Goal: Transaction & Acquisition: Purchase product/service

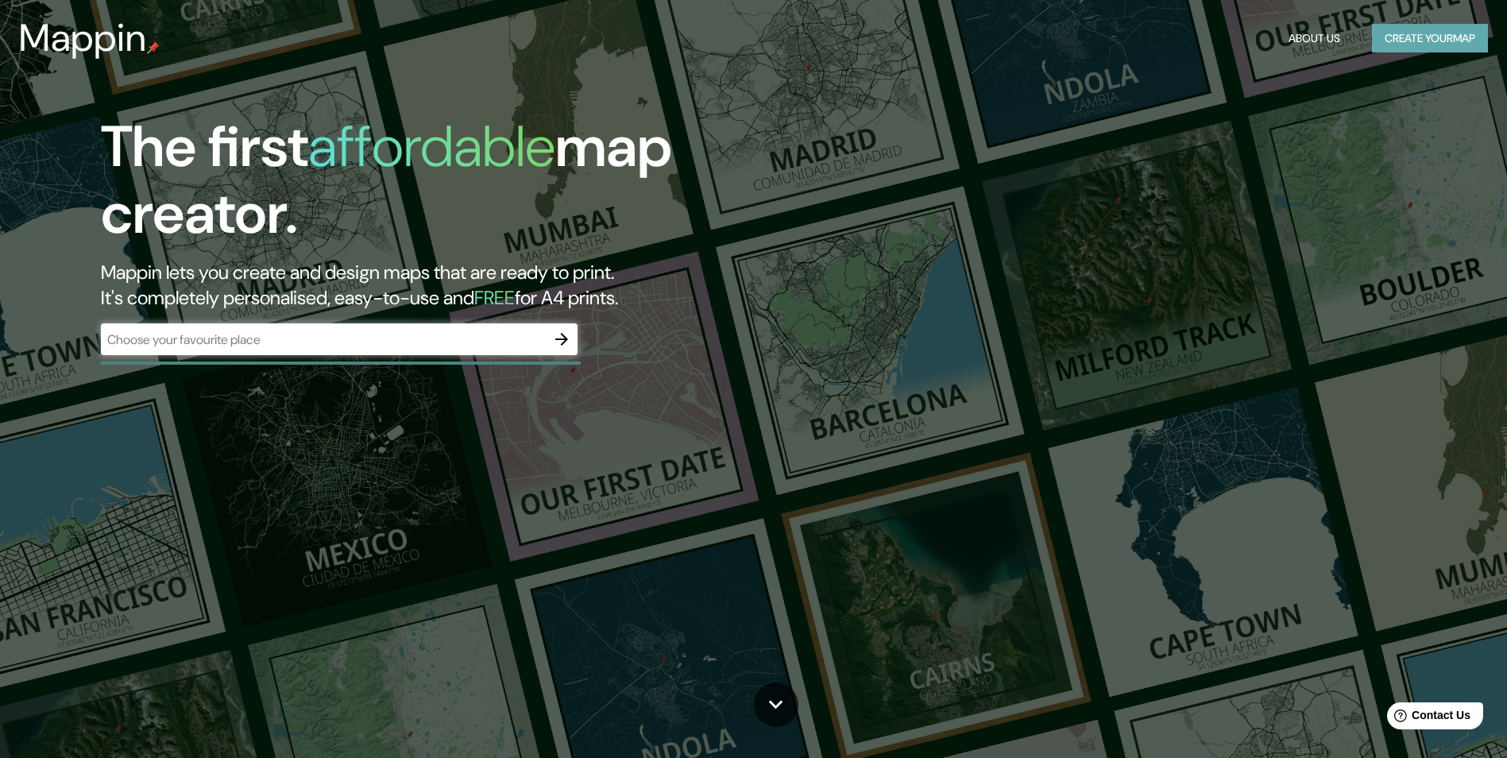
click at [1406, 39] on button "Create your map" at bounding box center [1430, 38] width 116 height 29
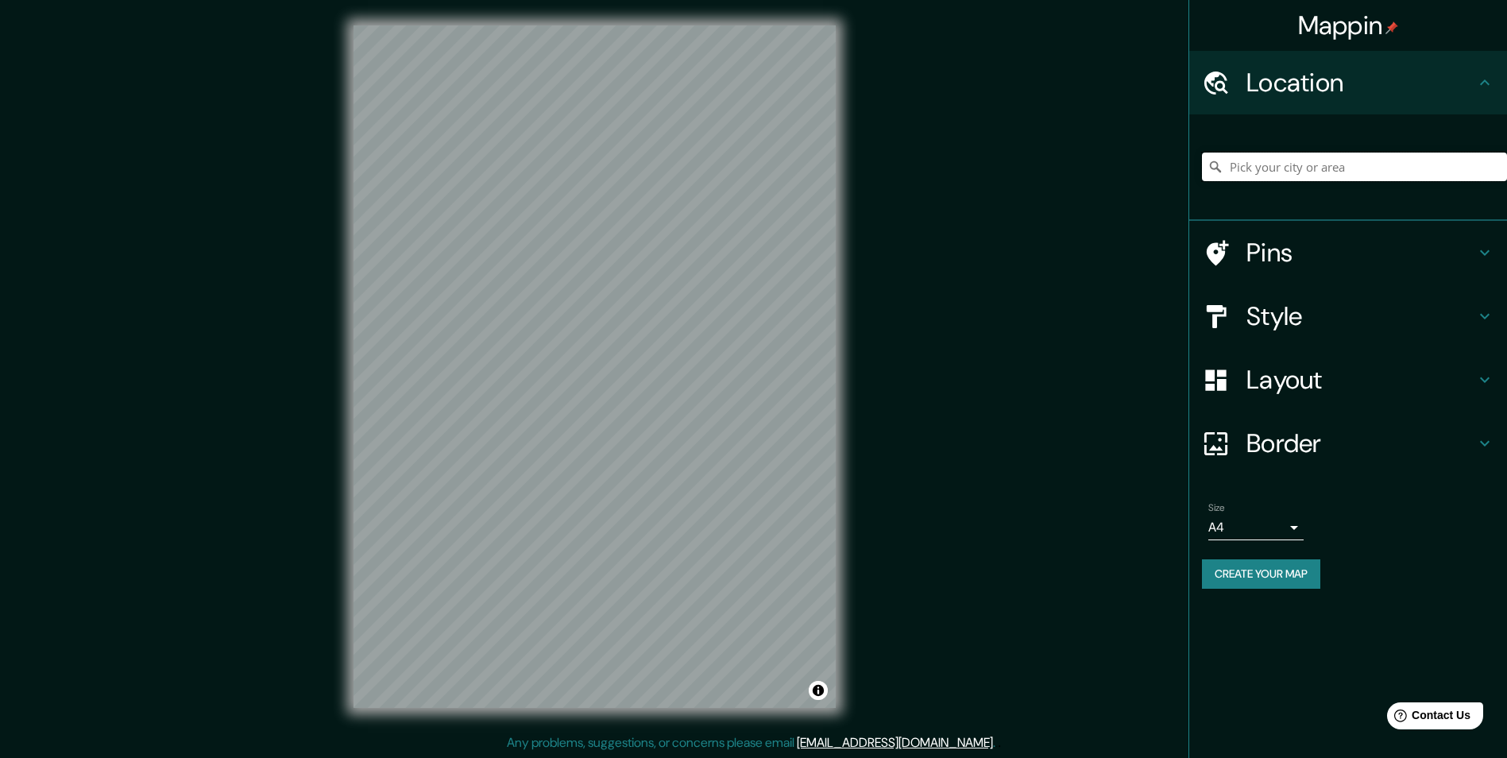
click at [1297, 160] on input "Pick your city or area" at bounding box center [1354, 167] width 305 height 29
type input "[GEOGRAPHIC_DATA], [GEOGRAPHIC_DATA], [GEOGRAPHIC_DATA]"
click at [1321, 316] on h4 "Style" at bounding box center [1361, 316] width 229 height 32
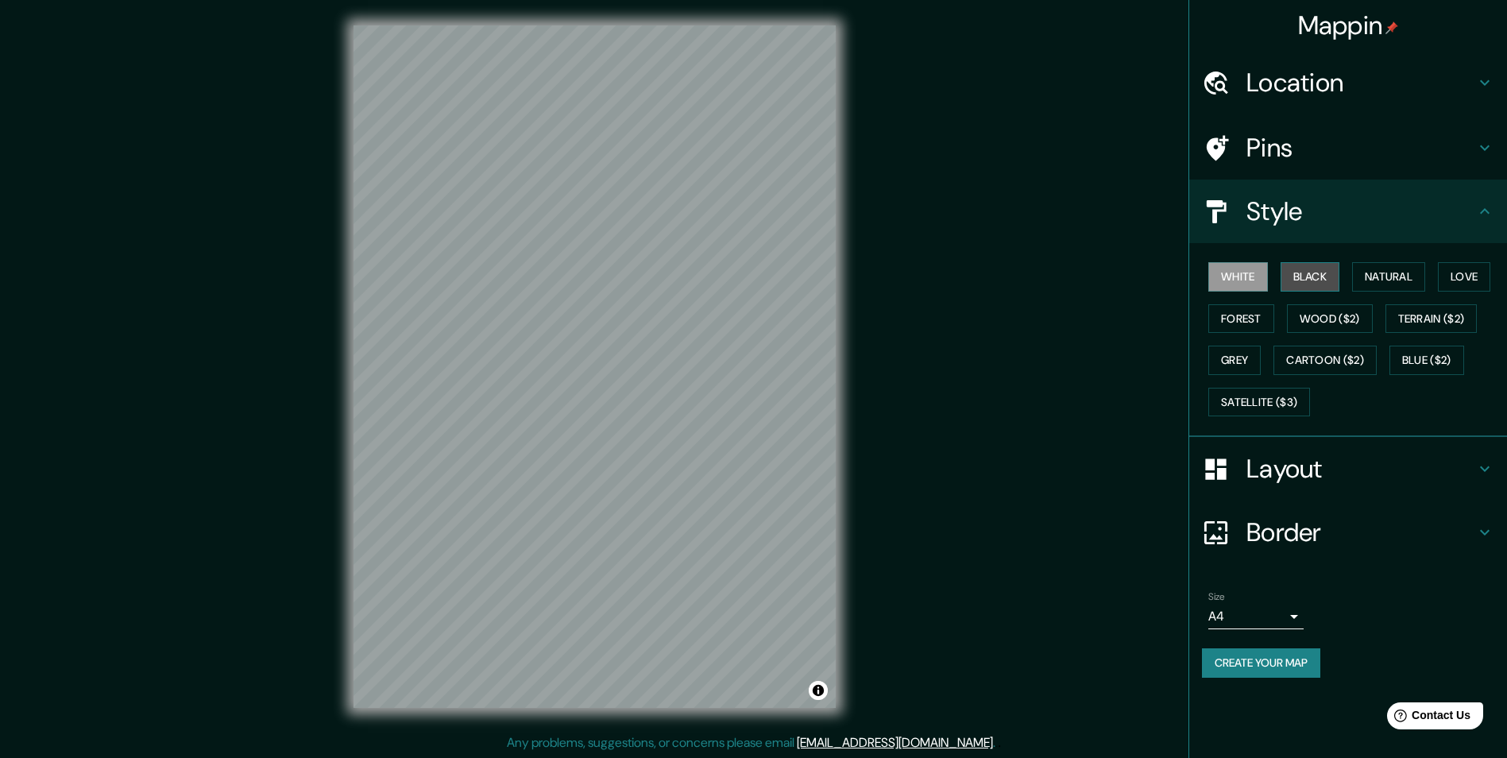
click at [1331, 278] on button "Black" at bounding box center [1311, 276] width 60 height 29
click at [1404, 276] on button "Natural" at bounding box center [1388, 276] width 73 height 29
click at [1470, 278] on button "Love" at bounding box center [1464, 276] width 52 height 29
click at [1383, 278] on button "Natural" at bounding box center [1388, 276] width 73 height 29
click at [1229, 323] on button "Forest" at bounding box center [1242, 318] width 66 height 29
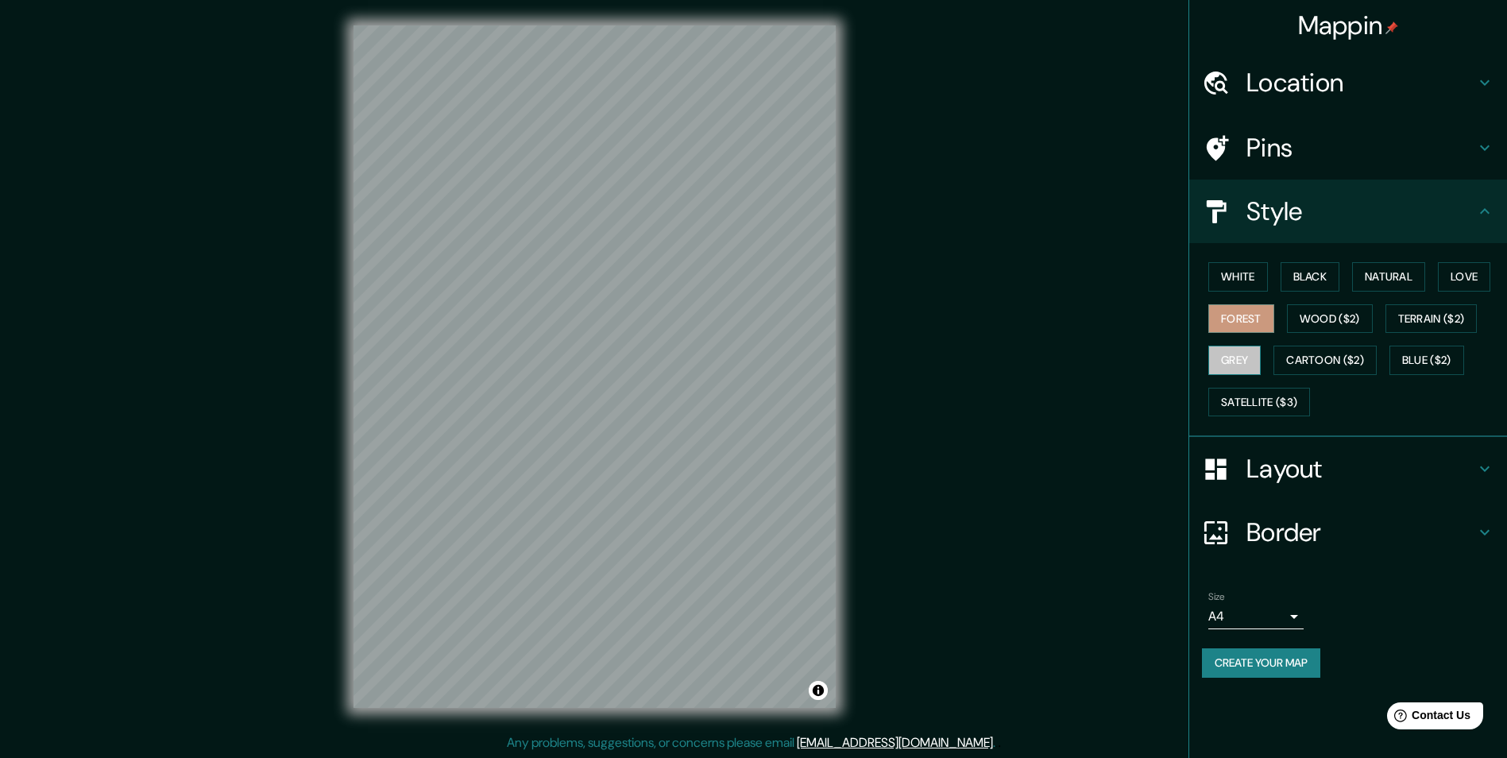
click at [1234, 363] on button "Grey" at bounding box center [1235, 360] width 52 height 29
click at [1240, 394] on button "Satellite ($3)" at bounding box center [1260, 402] width 102 height 29
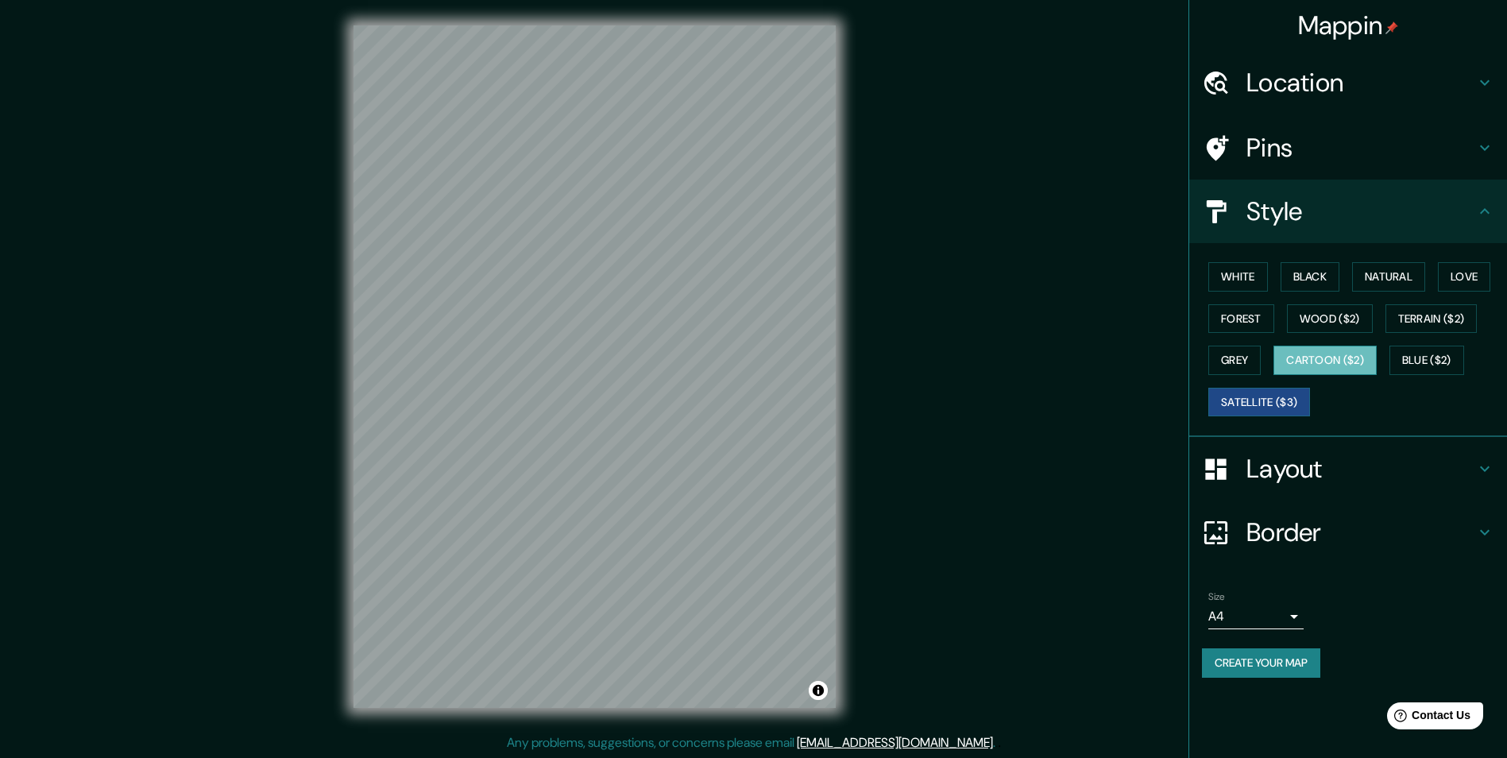
click at [1317, 364] on button "Cartoon ($2)" at bounding box center [1325, 360] width 103 height 29
click at [1453, 365] on button "Blue ($2)" at bounding box center [1427, 360] width 75 height 29
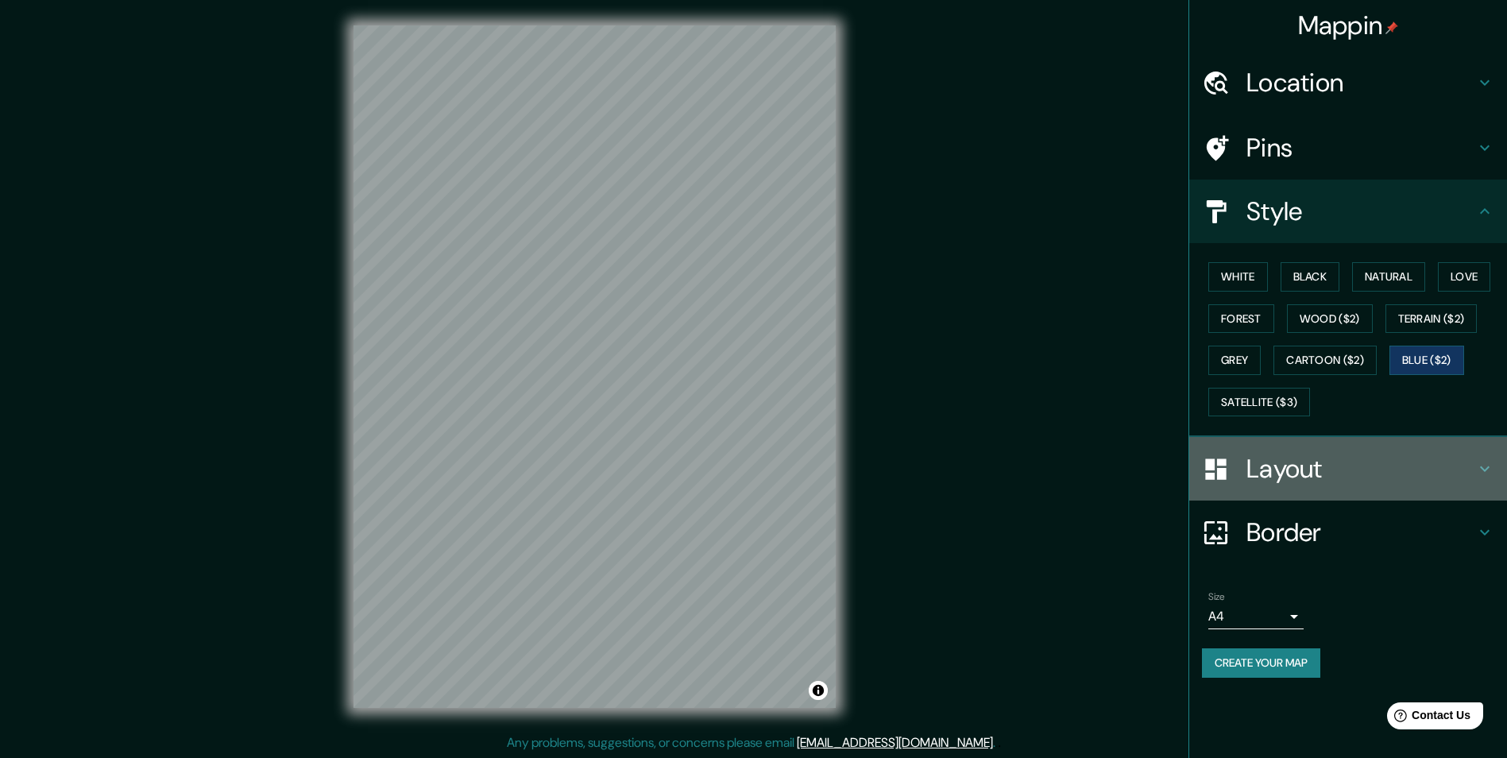
click at [1392, 454] on h4 "Layout" at bounding box center [1361, 469] width 229 height 32
